Goal: Information Seeking & Learning: Learn about a topic

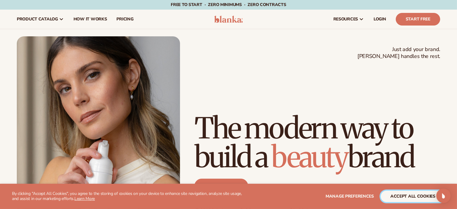
click at [425, 196] on button "accept all cookies" at bounding box center [412, 195] width 64 height 11
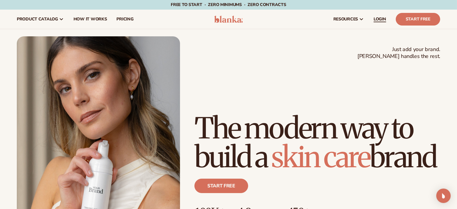
click at [382, 21] on span "LOGIN" at bounding box center [379, 19] width 13 height 5
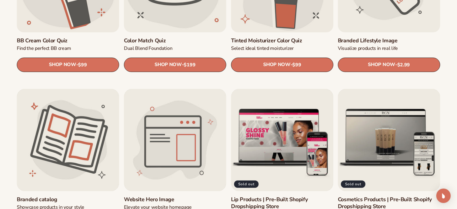
scroll to position [660, 0]
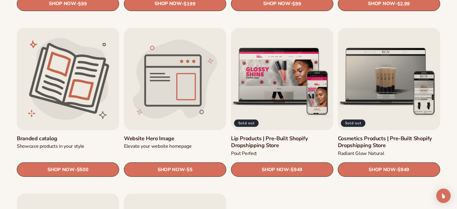
click at [77, 138] on link "Branded catalog" at bounding box center [68, 138] width 102 height 7
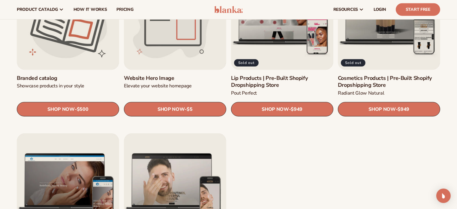
scroll to position [720, 0]
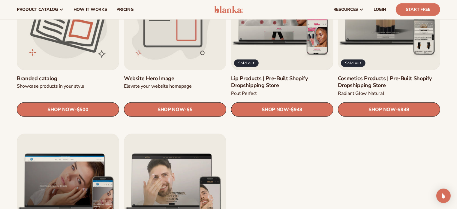
click at [171, 80] on link "Website Hero Image" at bounding box center [175, 78] width 102 height 7
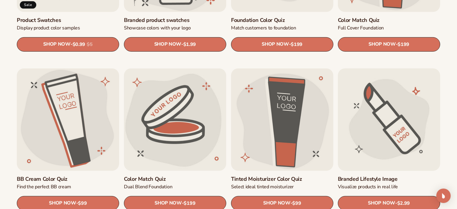
scroll to position [510, 0]
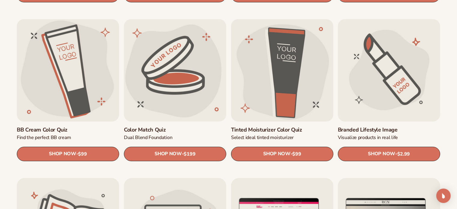
click at [371, 133] on link "Branded Lifestyle Image" at bounding box center [389, 129] width 102 height 7
